Goal: Register for event/course

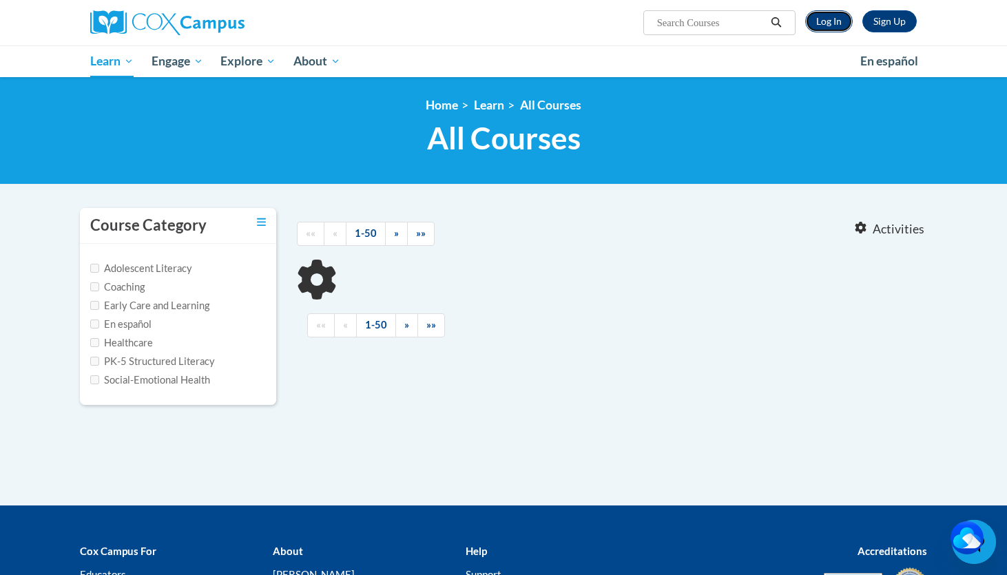
click at [836, 17] on link "Log In" at bounding box center [829, 21] width 48 height 22
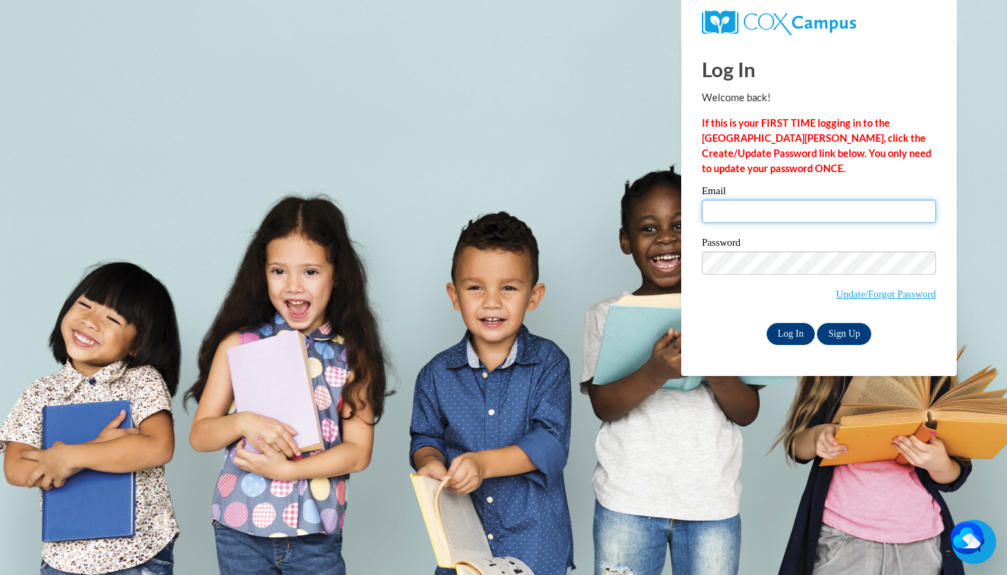
type input "Klanham0037@kctcs.edu"
click at [789, 335] on input "Log In" at bounding box center [791, 334] width 48 height 22
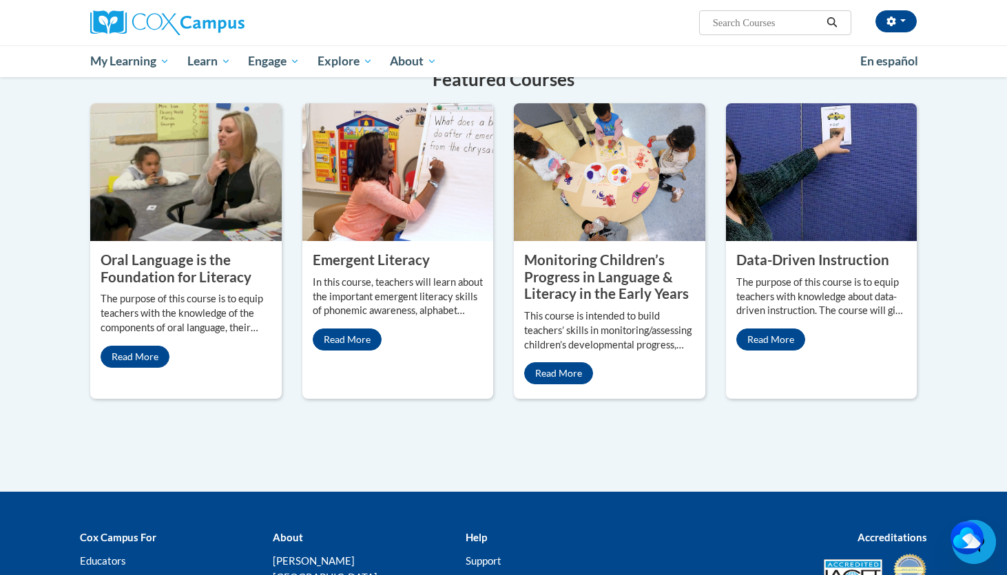
scroll to position [1102, 0]
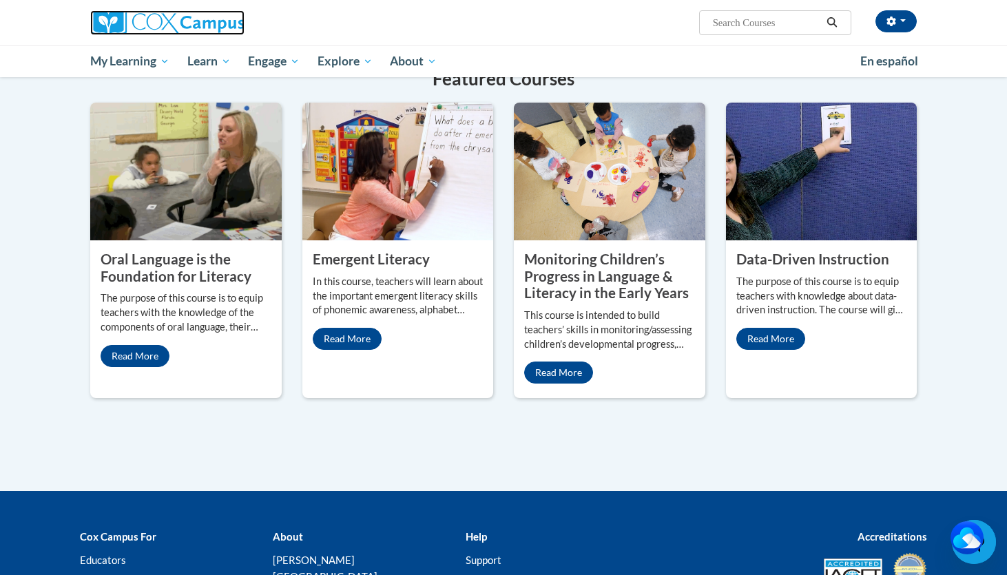
click at [116, 21] on img at bounding box center [167, 22] width 154 height 25
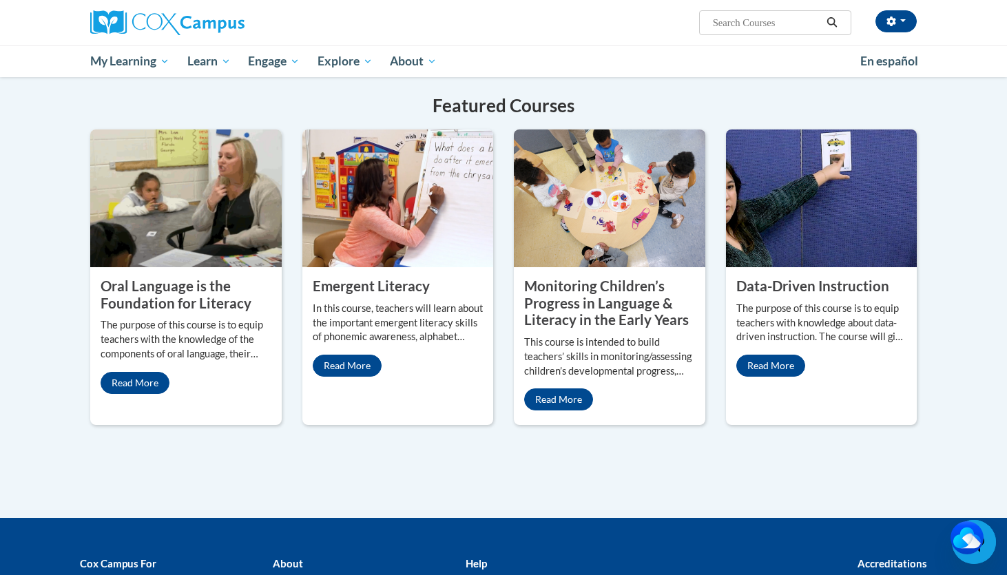
scroll to position [1130, 0]
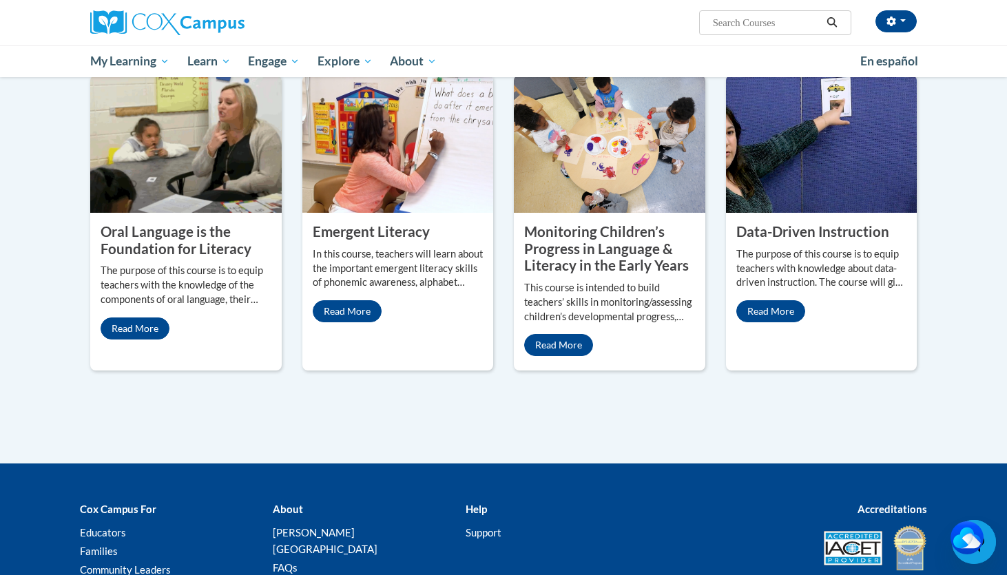
click at [773, 32] on span "Search Search..." at bounding box center [775, 22] width 152 height 25
click at [777, 32] on span "Search Search..." at bounding box center [775, 22] width 152 height 25
click at [791, 24] on input "Search..." at bounding box center [767, 22] width 110 height 17
type input "talk with me baby"
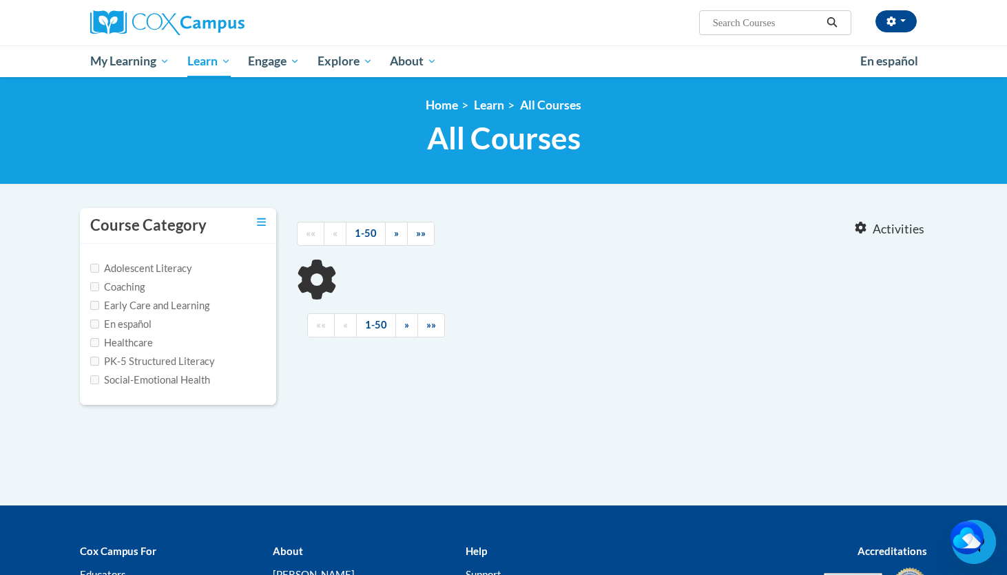
type input "talk with me baby"
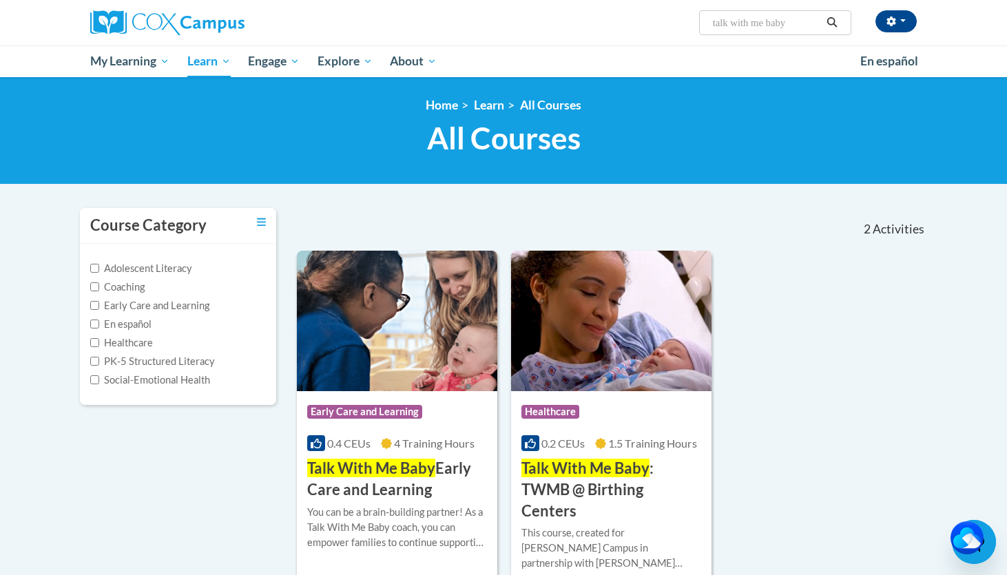
click at [223, 481] on div "Course Category Adolescent Literacy Coaching Early Care and Learning En español…" at bounding box center [504, 401] width 868 height 389
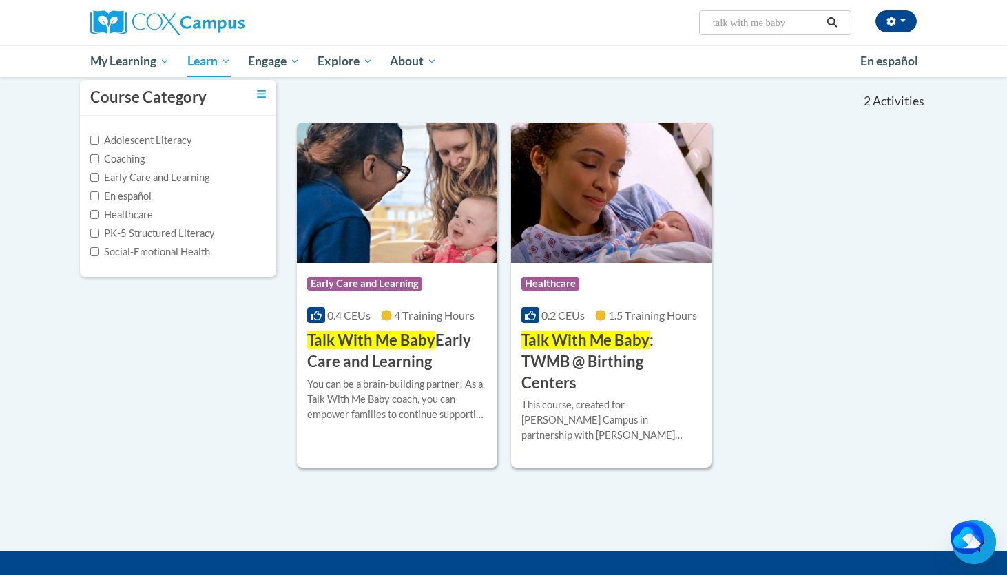
scroll to position [138, 0]
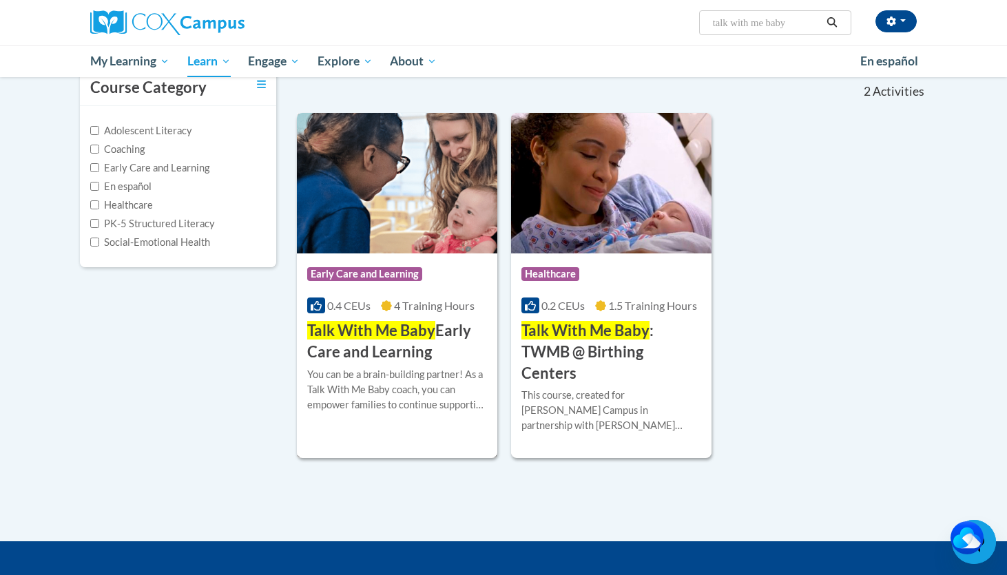
click at [390, 327] on span "Talk With Me Baby" at bounding box center [371, 330] width 128 height 19
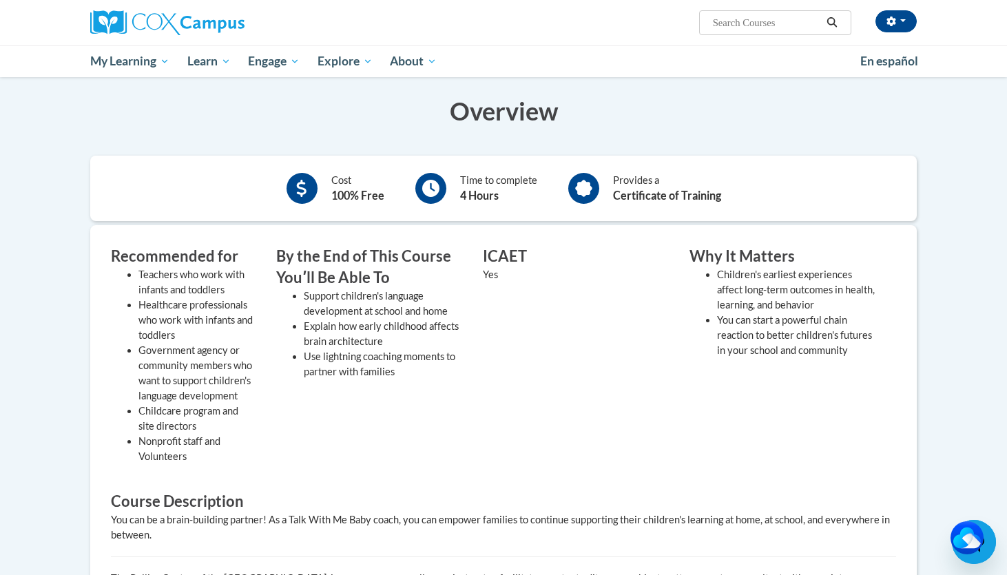
scroll to position [276, 0]
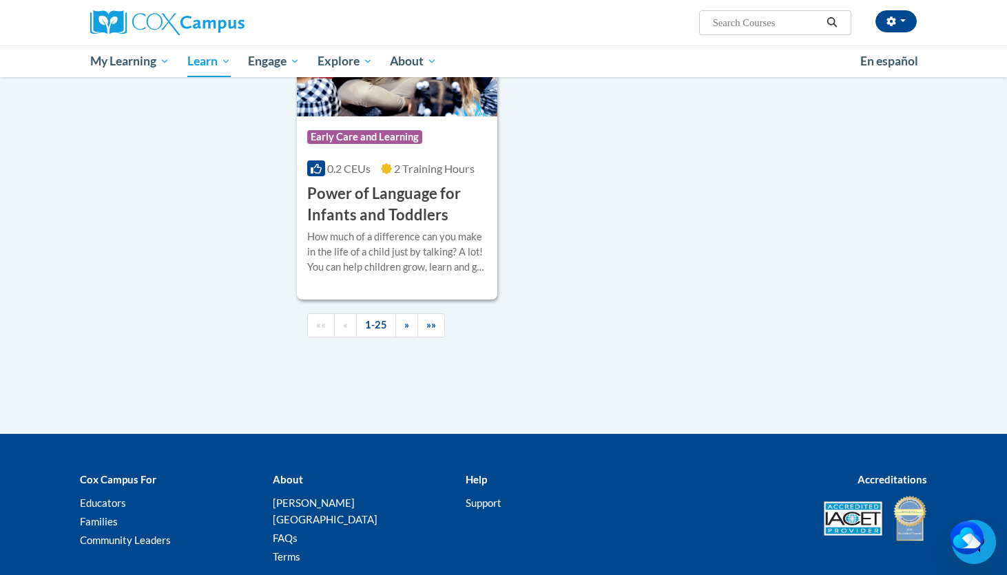
scroll to position [3196, 0]
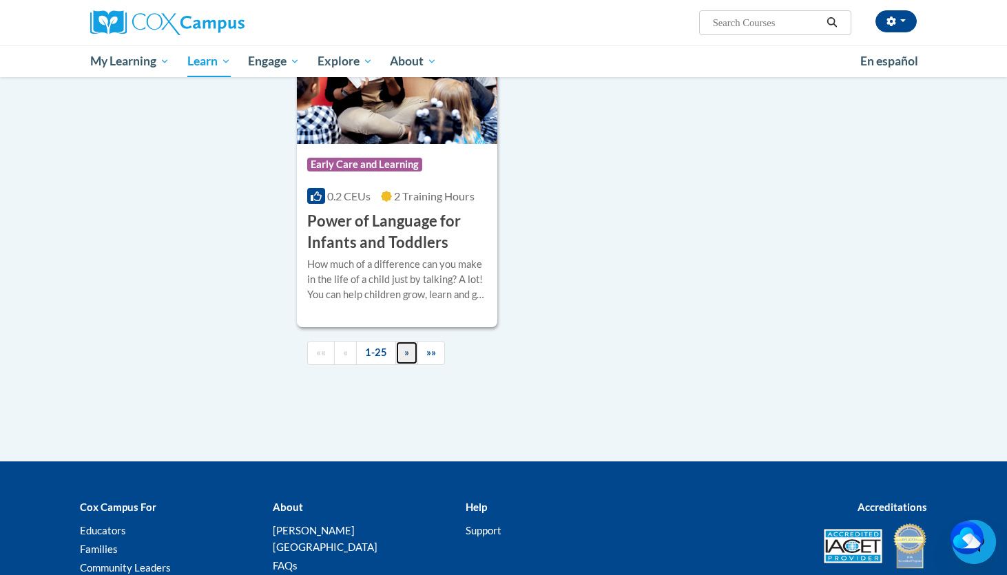
click at [404, 358] on span "»" at bounding box center [406, 352] width 5 height 12
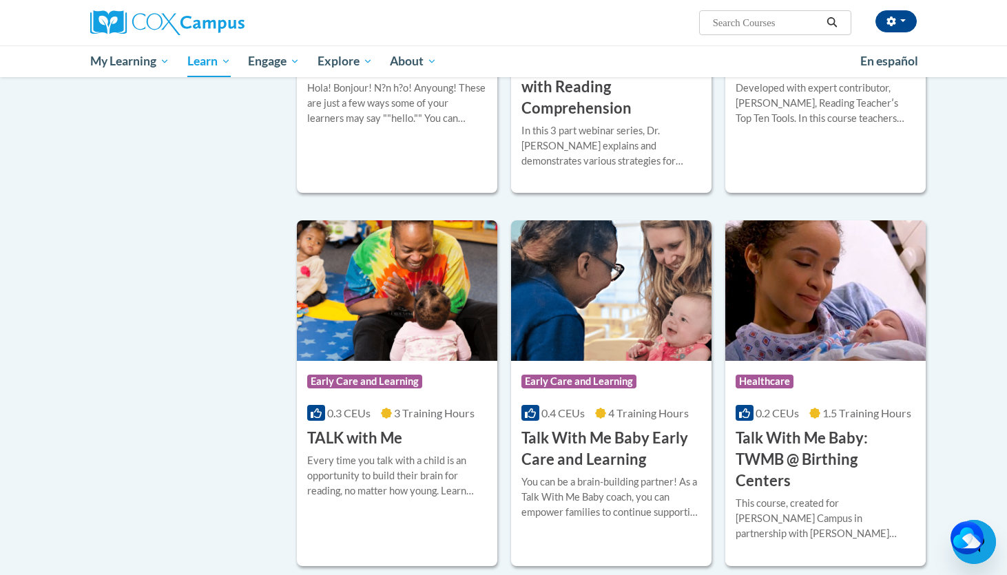
scroll to position [1449, 0]
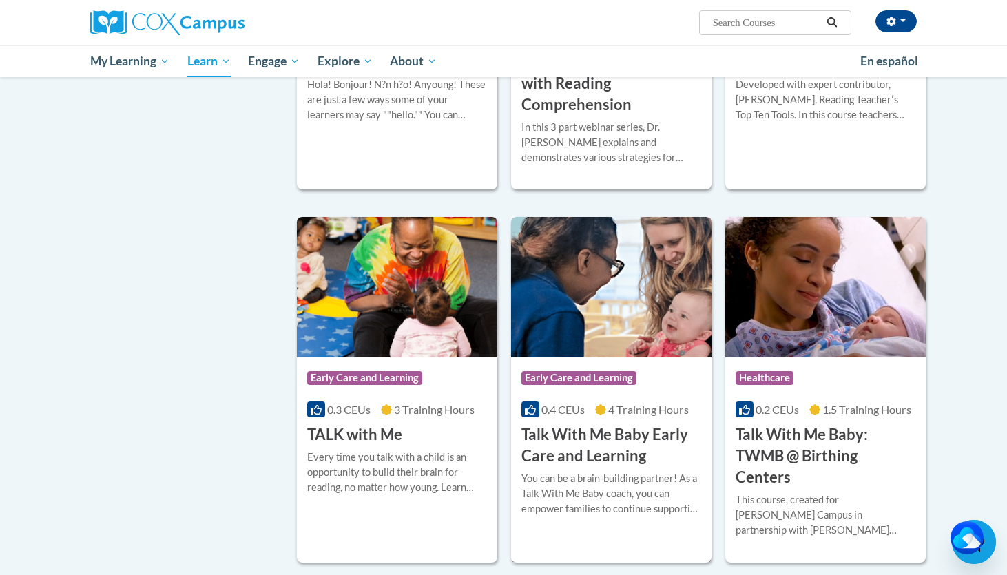
click at [621, 424] on h3 "Talk With Me Baby Early Care and Learning" at bounding box center [611, 445] width 180 height 43
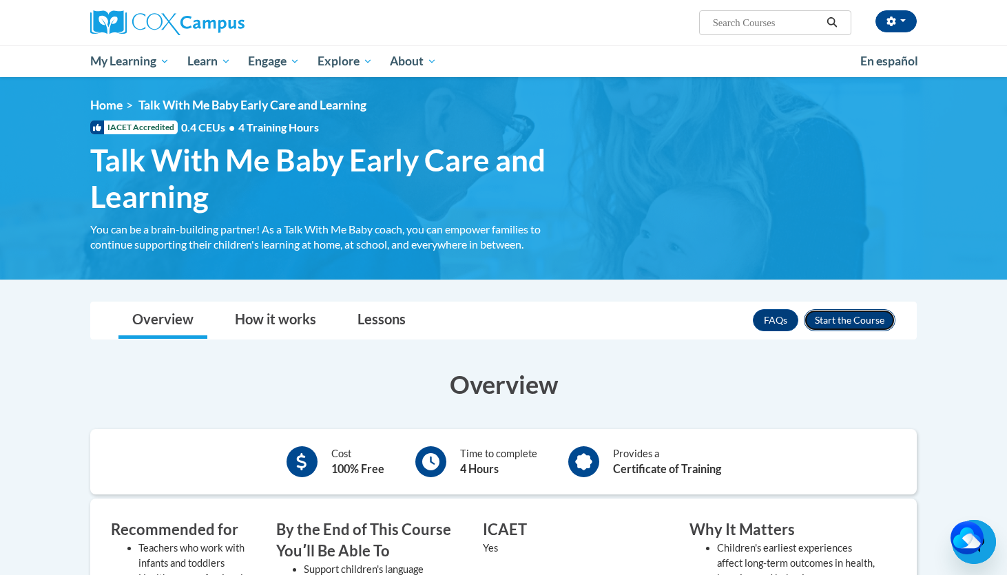
click at [837, 321] on button "Enroll" at bounding box center [850, 320] width 92 height 22
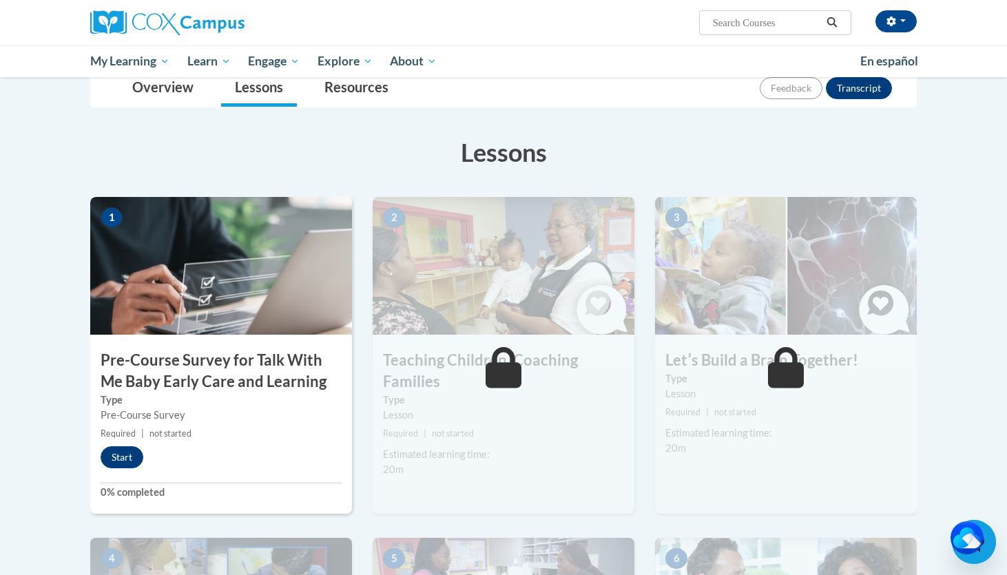
scroll to position [165, 0]
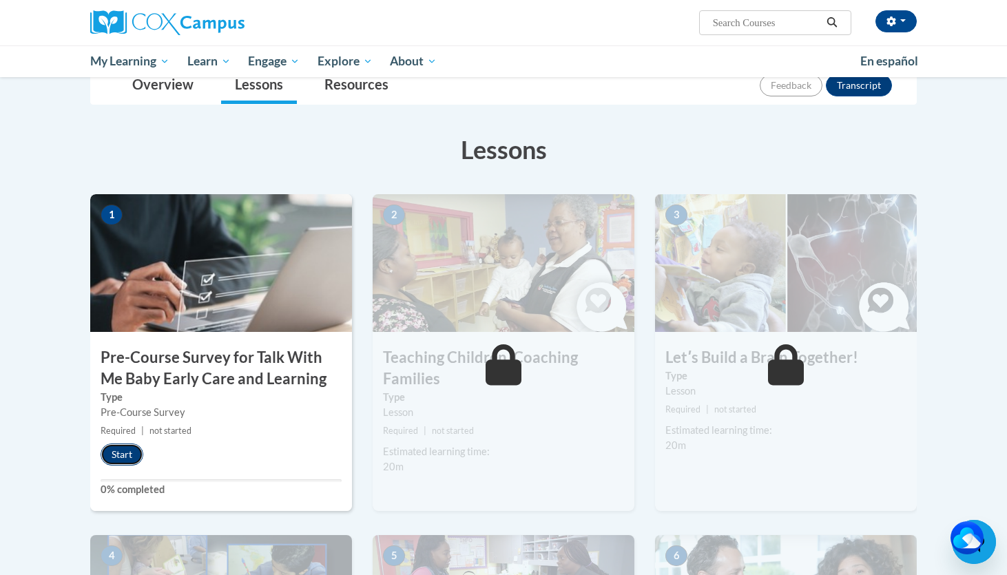
click at [123, 455] on button "Start" at bounding box center [122, 455] width 43 height 22
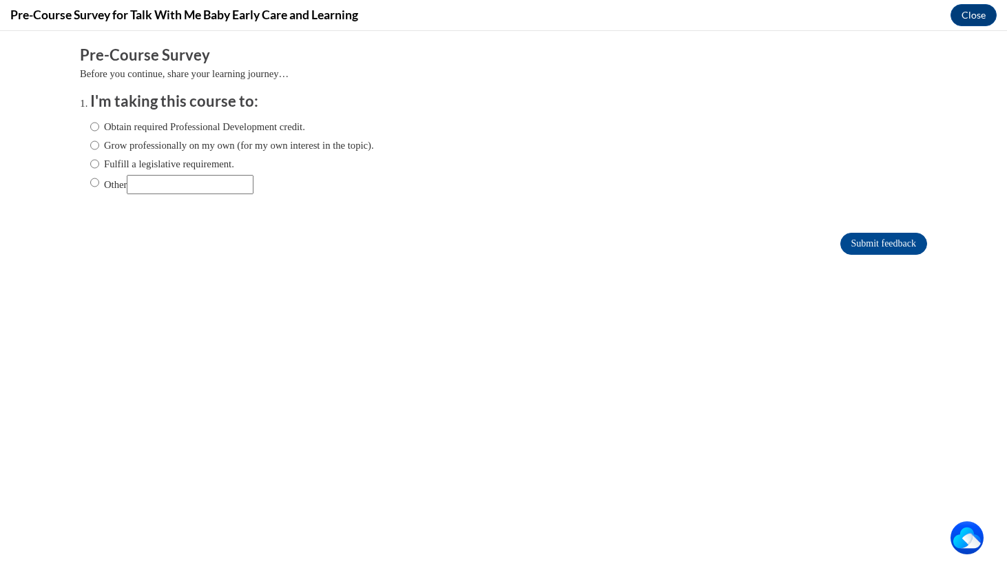
scroll to position [0, 0]
click at [113, 183] on label "Other" at bounding box center [171, 184] width 163 height 19
click at [99, 183] on input "Other" at bounding box center [94, 182] width 9 height 15
radio input "true"
click at [858, 242] on input "Submit feedback" at bounding box center [883, 244] width 87 height 22
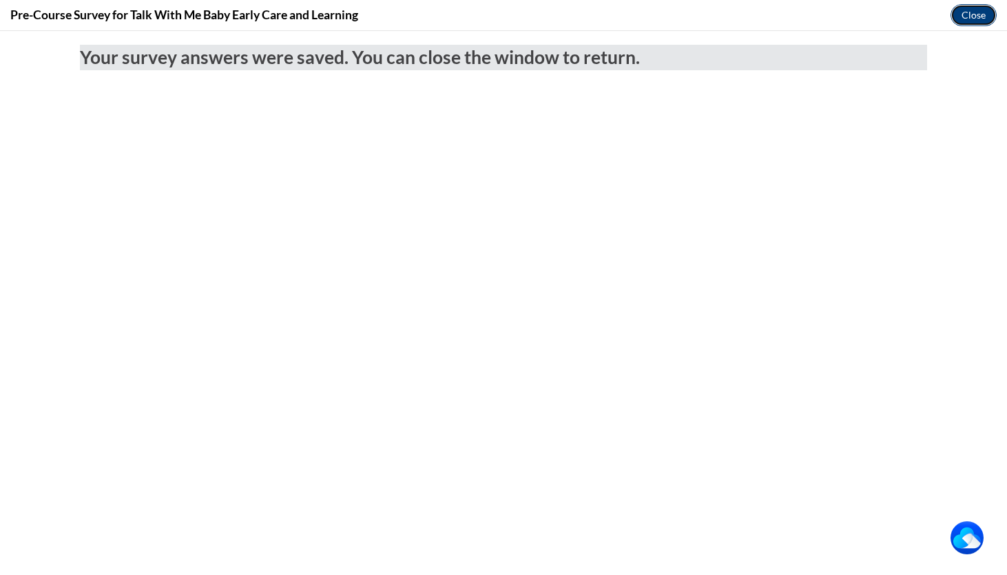
click at [973, 8] on button "Close" at bounding box center [974, 15] width 46 height 22
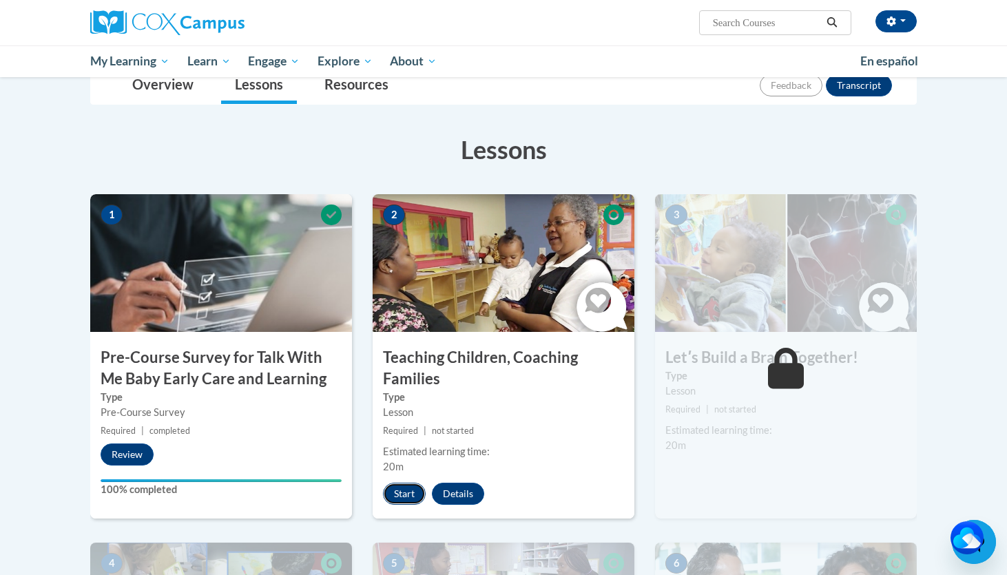
click at [395, 495] on button "Start" at bounding box center [404, 494] width 43 height 22
